Goal: Transaction & Acquisition: Book appointment/travel/reservation

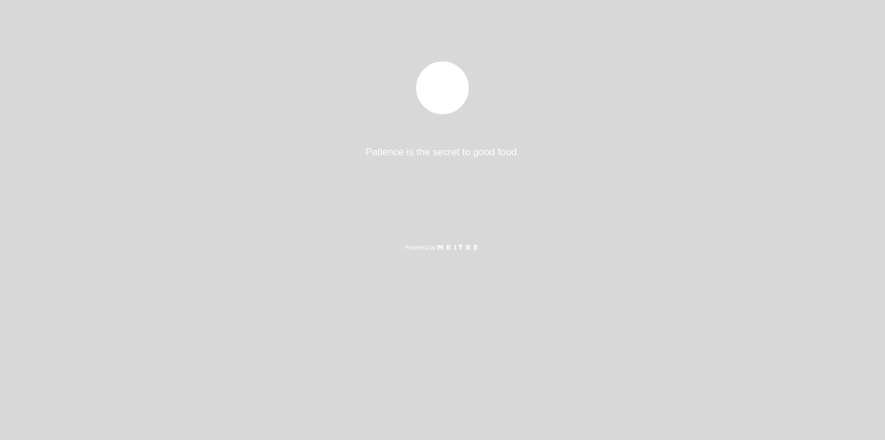
select select "es"
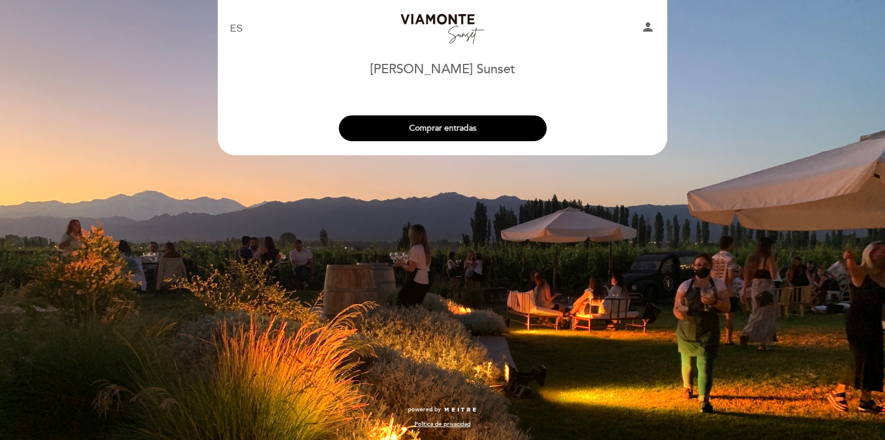
click at [501, 131] on button "Comprar entradas" at bounding box center [443, 128] width 208 height 26
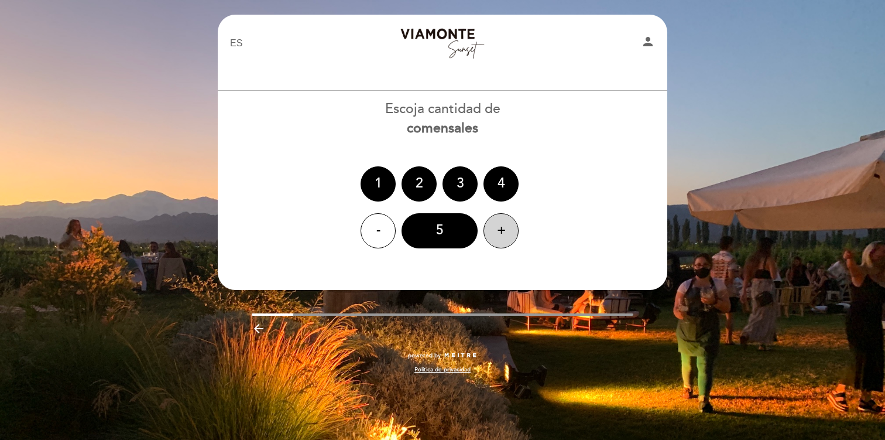
click at [501, 227] on div "+" at bounding box center [501, 230] width 35 height 35
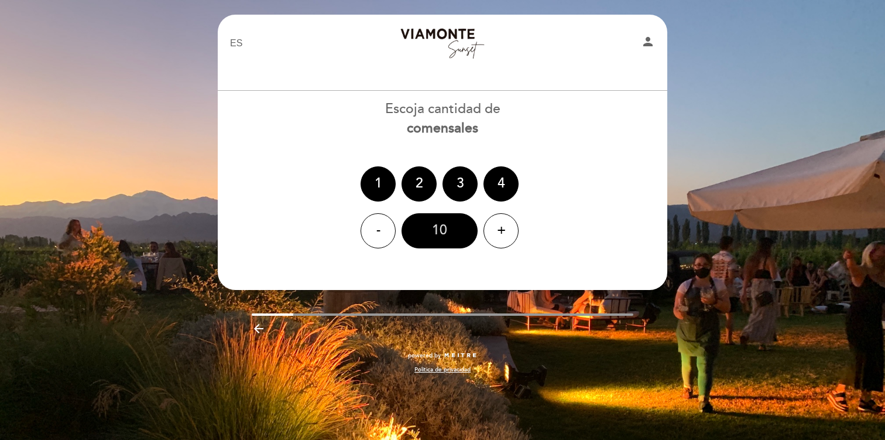
click at [436, 224] on div "10" at bounding box center [440, 230] width 76 height 35
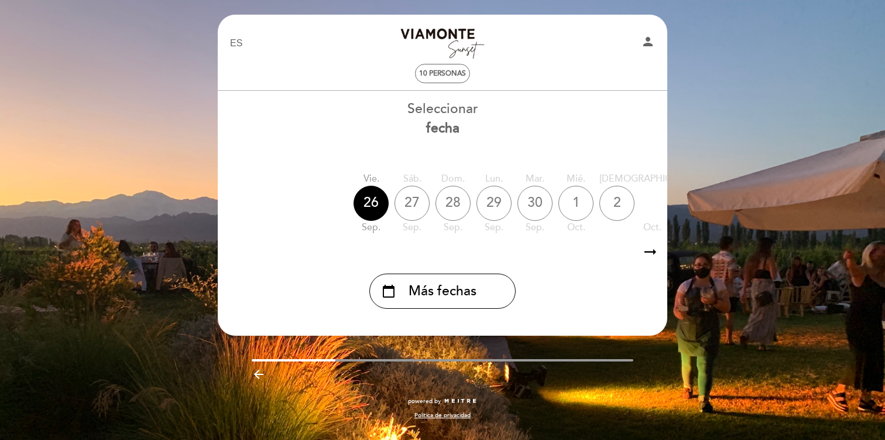
click at [411, 200] on div "27" at bounding box center [412, 203] width 35 height 35
click at [407, 200] on div "27" at bounding box center [412, 203] width 35 height 35
click at [374, 204] on div "26" at bounding box center [371, 203] width 35 height 35
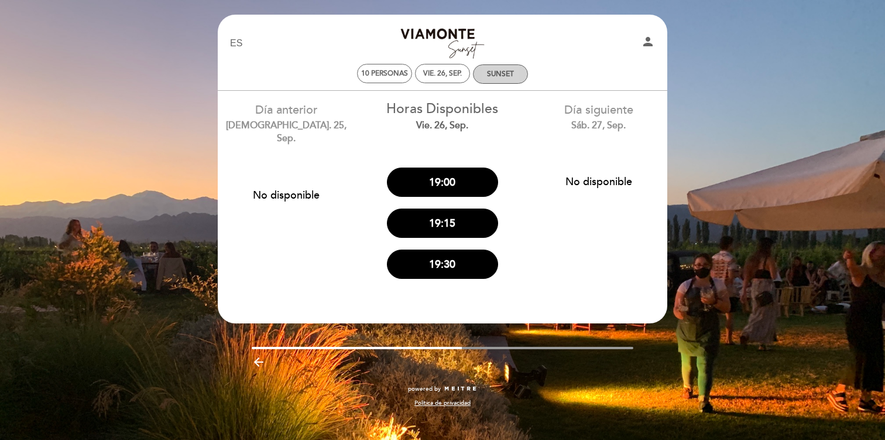
click at [494, 75] on div "SUNSET" at bounding box center [500, 74] width 27 height 9
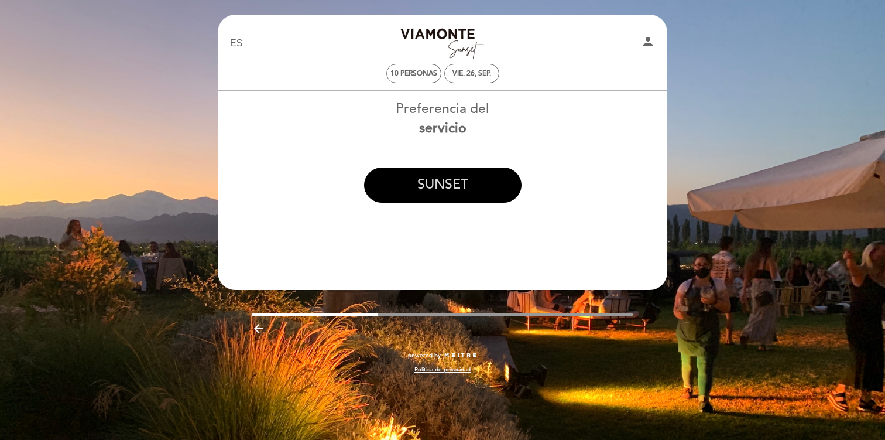
click at [451, 189] on button "SUNSET" at bounding box center [443, 184] width 158 height 35
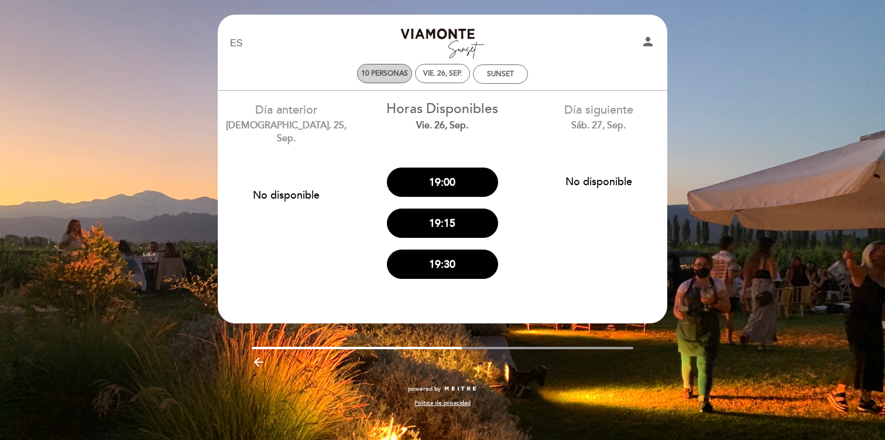
click at [398, 69] on span "10 personas" at bounding box center [384, 73] width 47 height 9
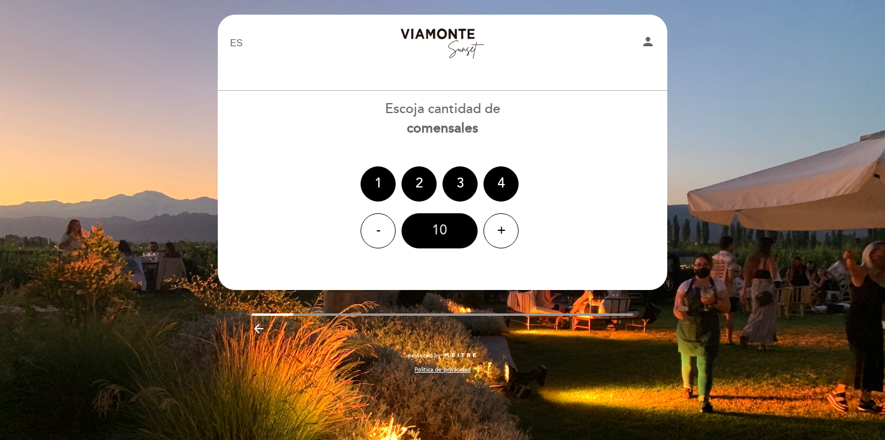
click at [445, 232] on div "10" at bounding box center [440, 230] width 76 height 35
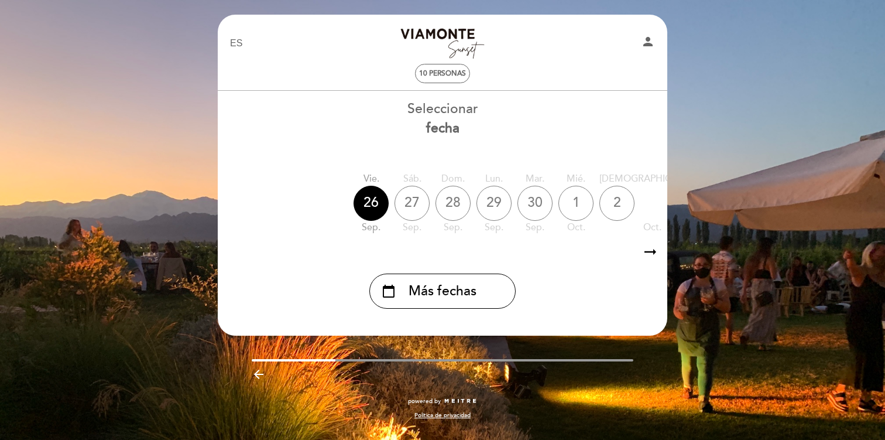
click at [419, 207] on div "27" at bounding box center [412, 203] width 35 height 35
click at [410, 199] on div "27" at bounding box center [412, 203] width 35 height 35
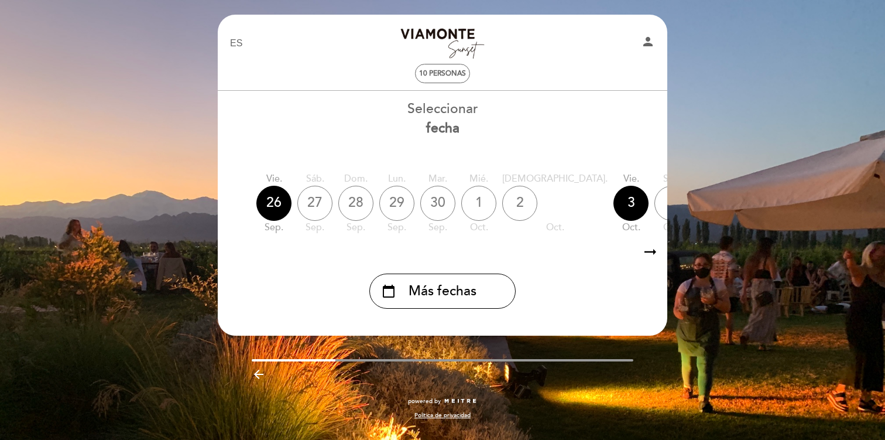
scroll to position [0, 102]
